Goal: Task Accomplishment & Management: Use online tool/utility

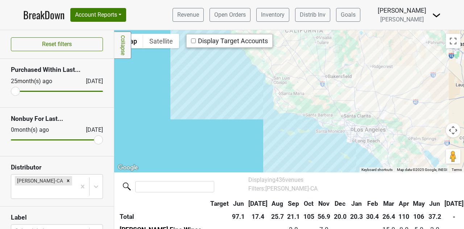
scroll to position [1033, 0]
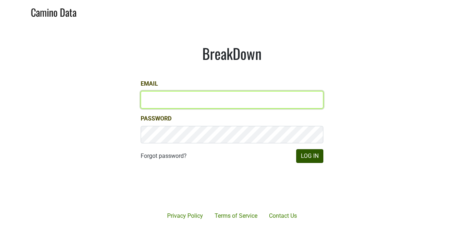
type input "[PERSON_NAME][EMAIL_ADDRESS][DOMAIN_NAME]"
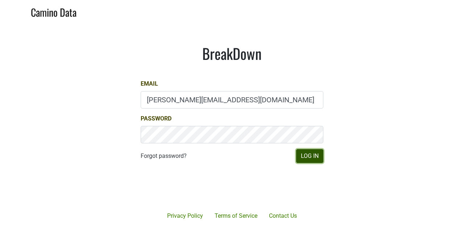
click at [310, 162] on button "Log In" at bounding box center [309, 156] width 27 height 14
